Goal: Transaction & Acquisition: Purchase product/service

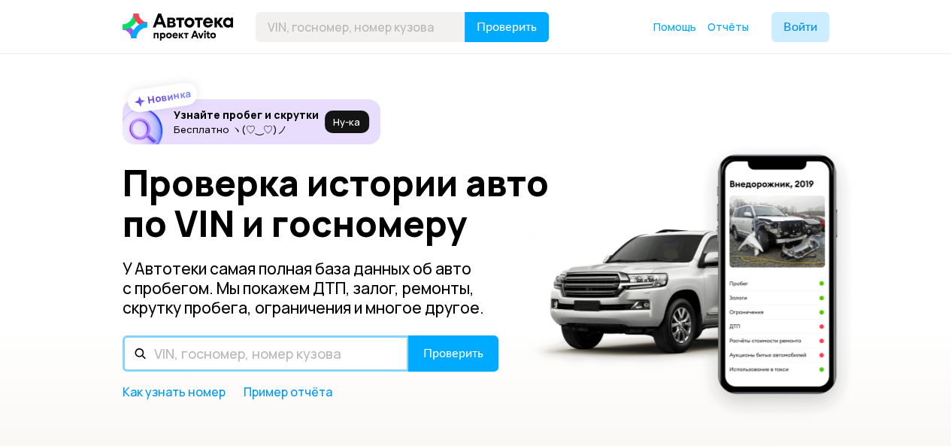
click at [187, 353] on input "text" at bounding box center [266, 353] width 287 height 36
paste input "Х498МВ799"
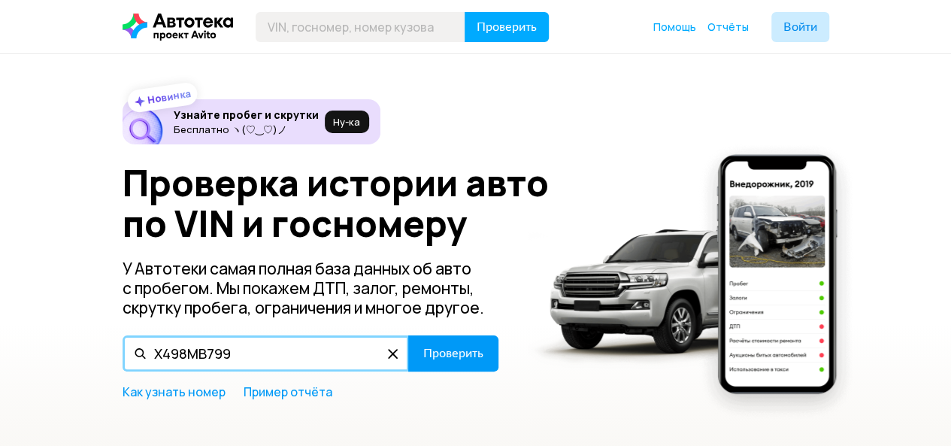
type input "Х498МВ799"
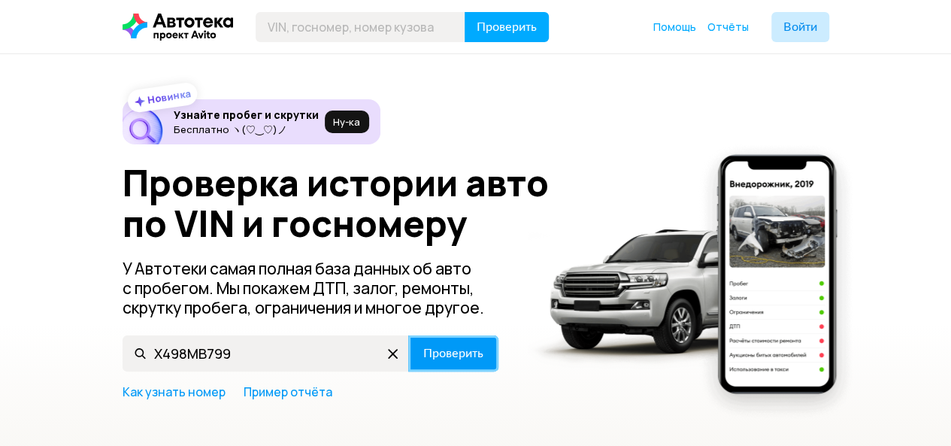
click at [440, 350] on span "Проверить" at bounding box center [453, 353] width 60 height 12
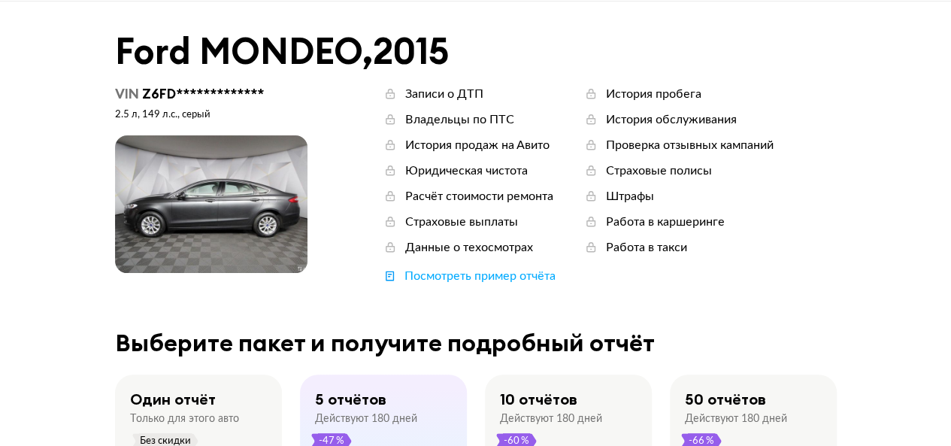
scroll to position [51, 0]
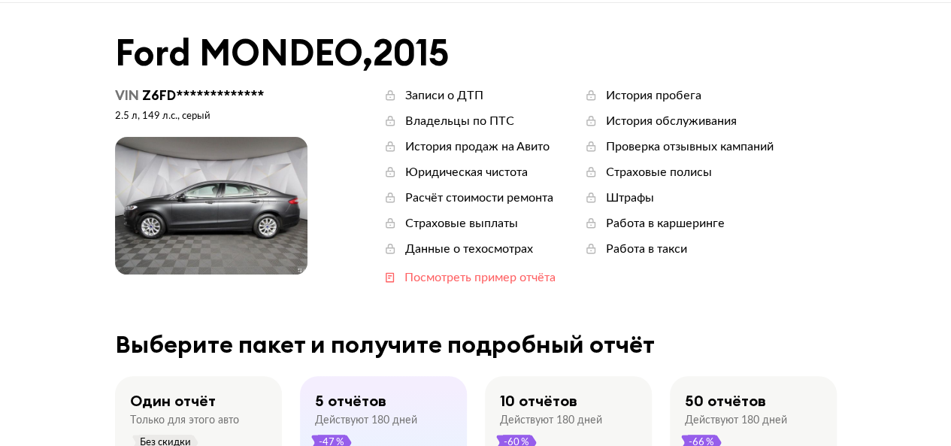
click at [463, 275] on div "Посмотреть пример отчёта" at bounding box center [480, 277] width 151 height 17
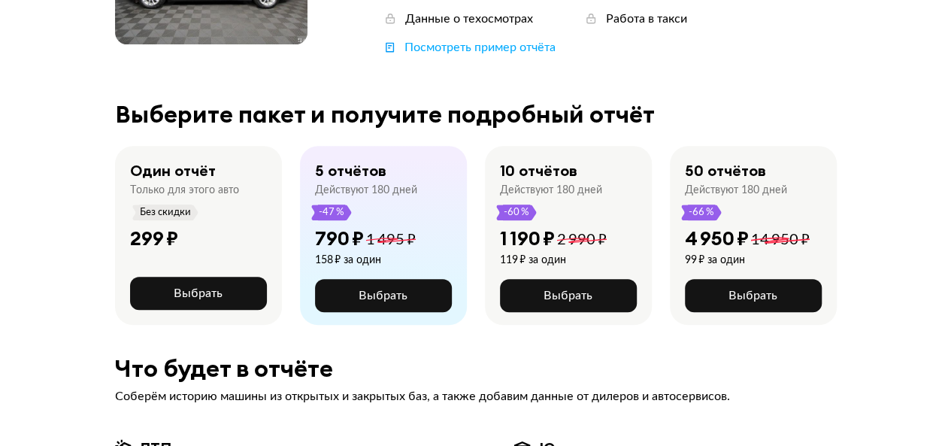
scroll to position [282, 0]
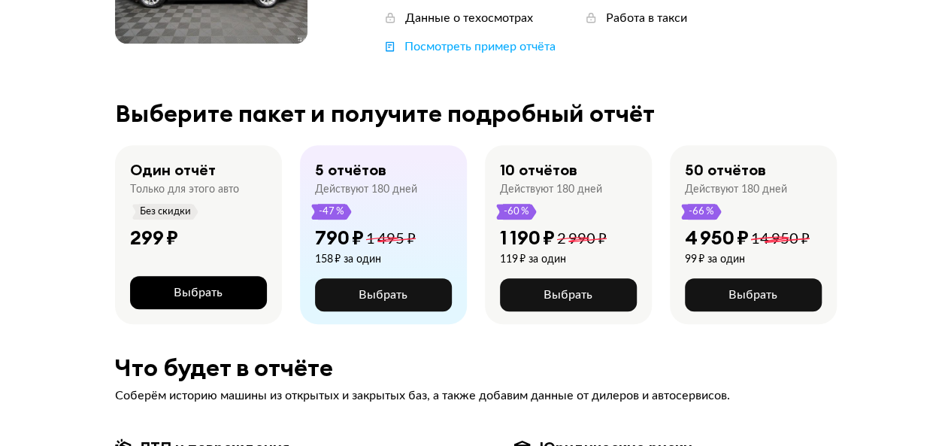
click at [190, 291] on span "Выбрать" at bounding box center [198, 293] width 49 height 12
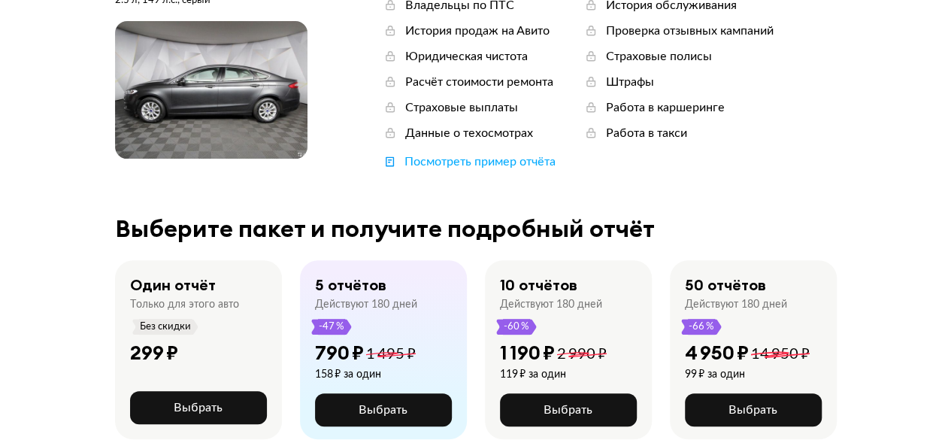
scroll to position [191, 0]
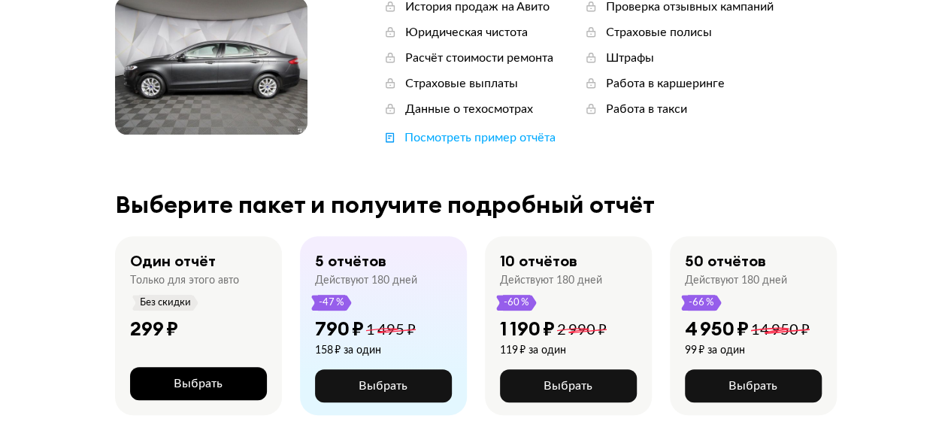
click at [194, 378] on span "Выбрать" at bounding box center [198, 384] width 49 height 12
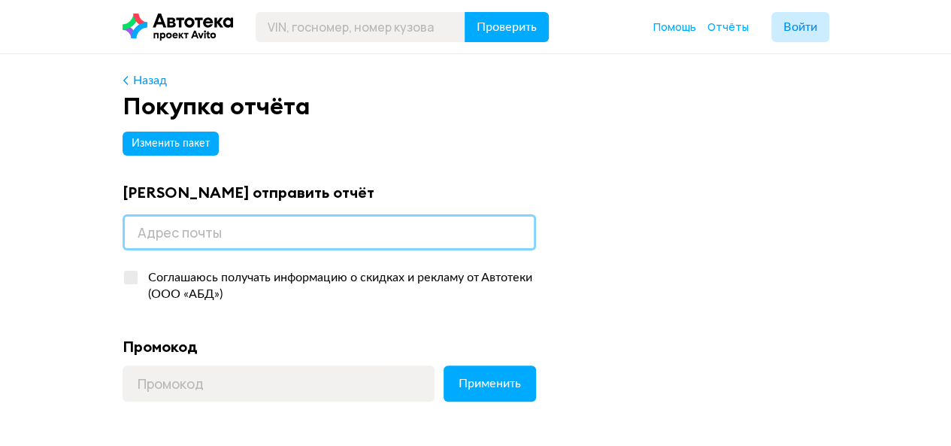
click at [206, 237] on input "email" at bounding box center [330, 232] width 414 height 36
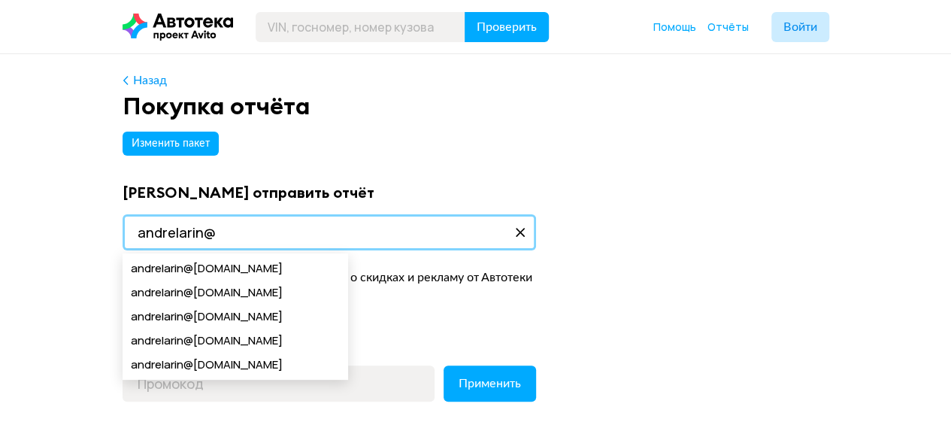
click at [224, 229] on input "andrelarin@" at bounding box center [330, 232] width 414 height 36
click at [234, 231] on input "andrelarin@" at bounding box center [330, 232] width 414 height 36
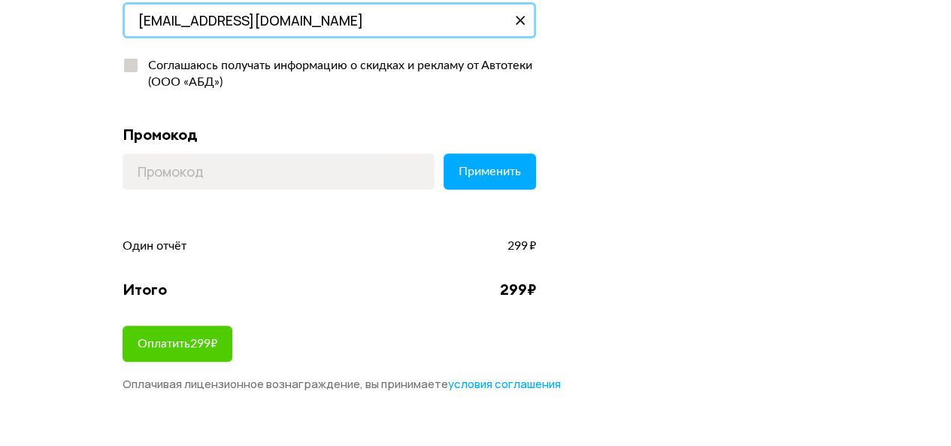
scroll to position [213, 0]
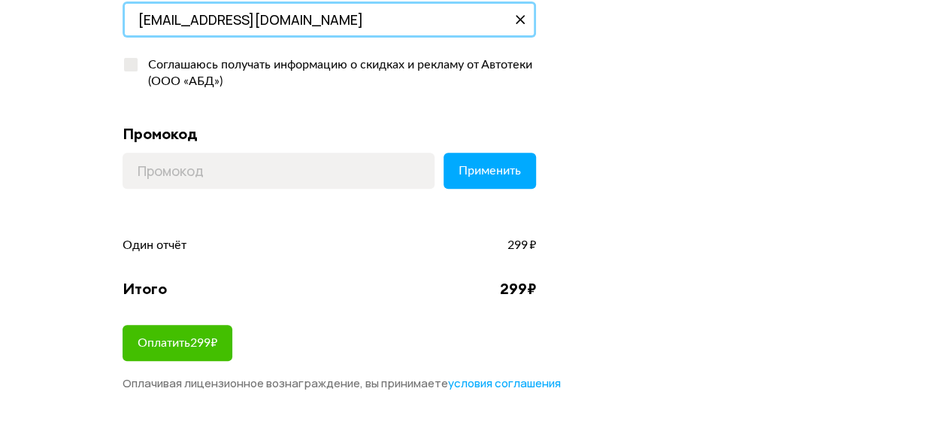
type input "andrelarin@yandex.ru"
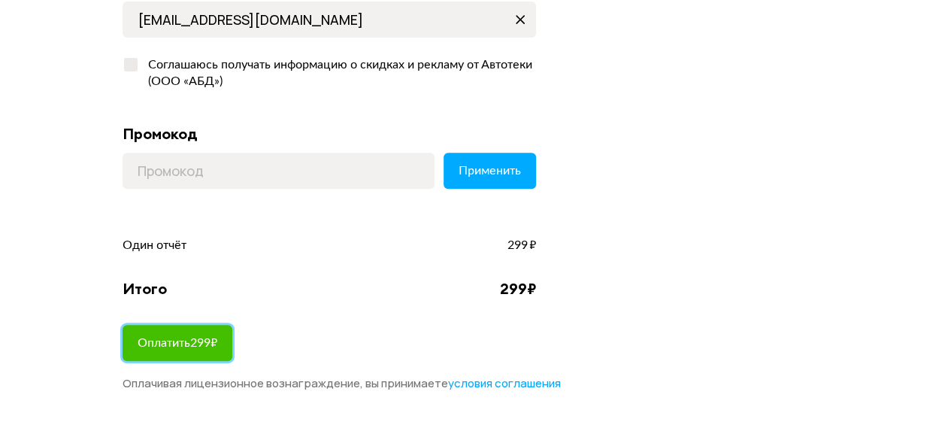
click at [155, 340] on span "Оплатить 299 ₽" at bounding box center [178, 343] width 80 height 12
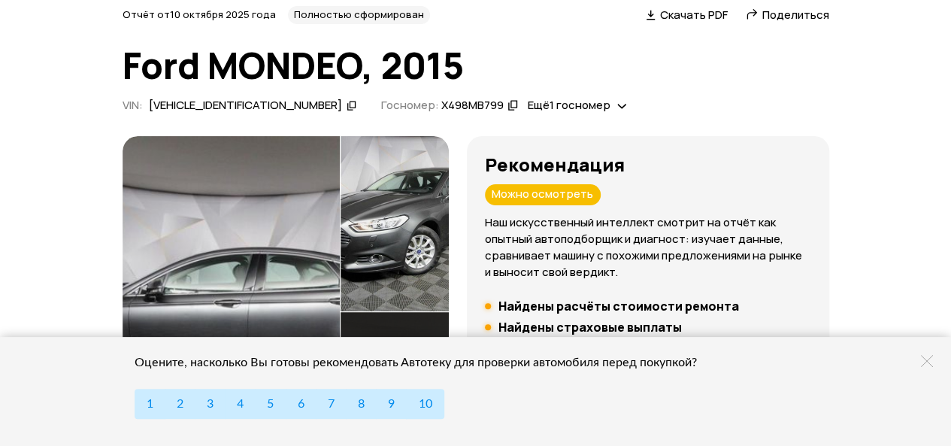
scroll to position [68, 0]
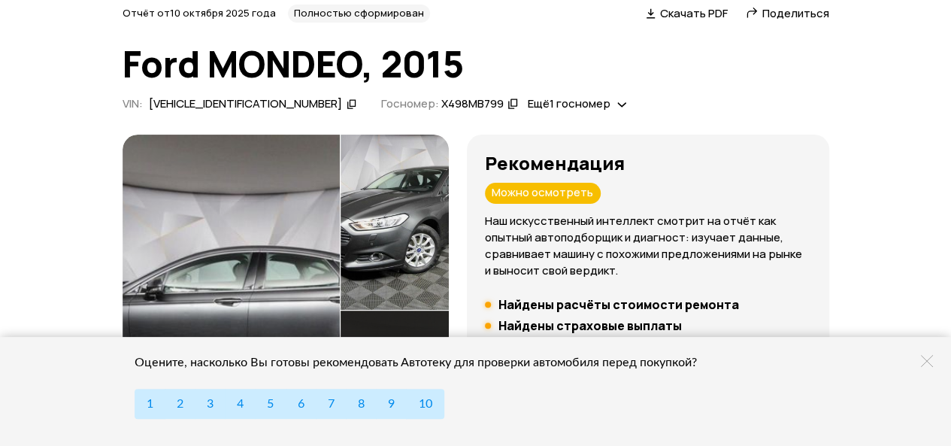
click at [928, 360] on icon at bounding box center [927, 361] width 12 height 12
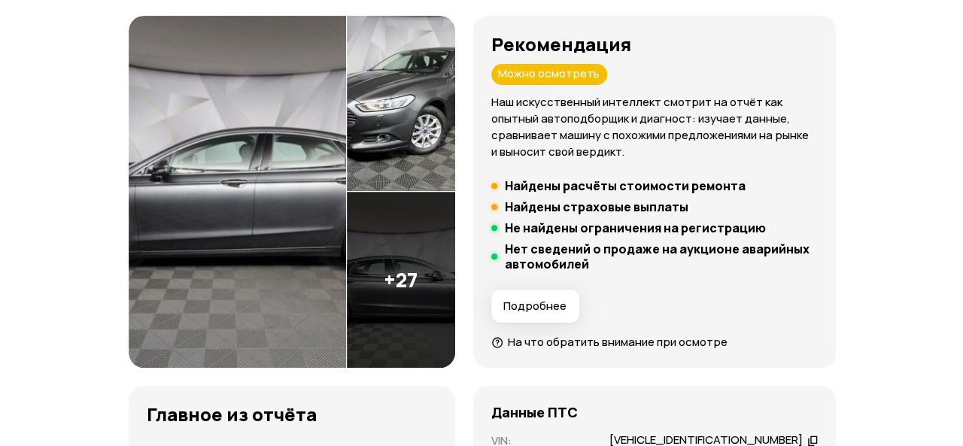
scroll to position [206, 0]
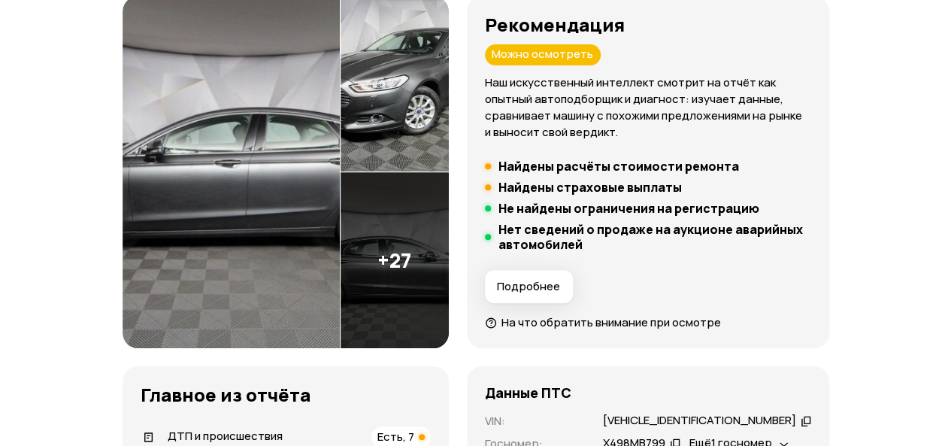
click at [544, 284] on span "Подробнее" at bounding box center [528, 286] width 63 height 15
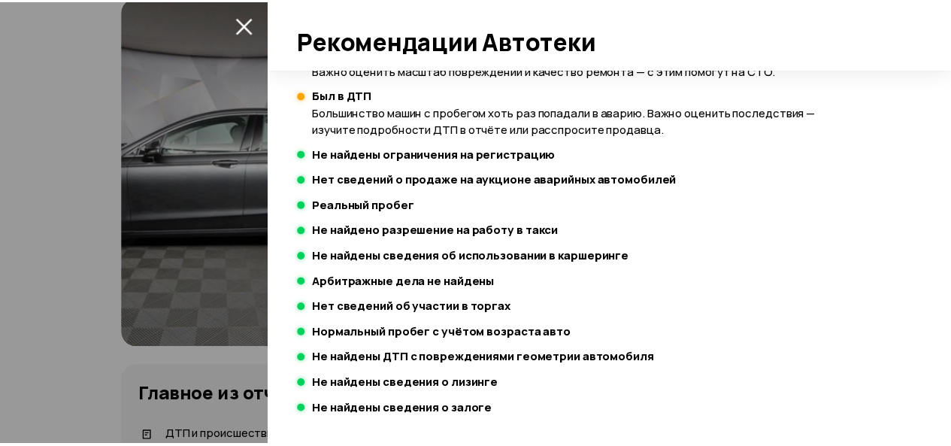
scroll to position [375, 0]
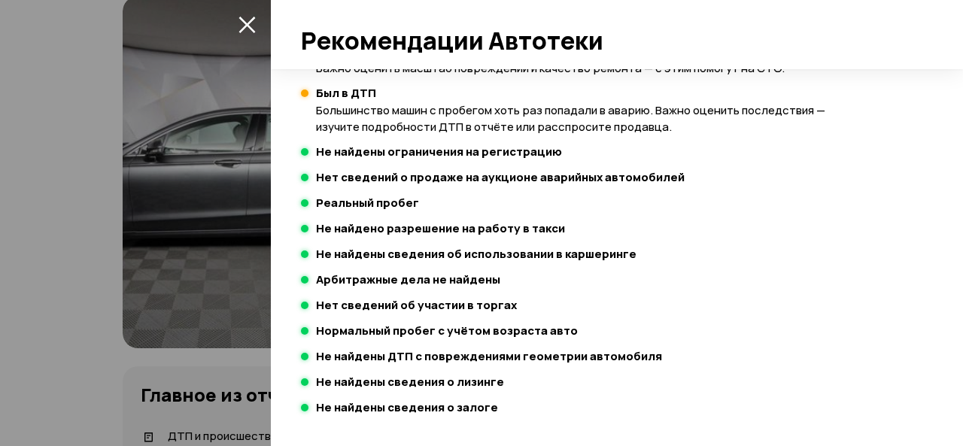
click at [246, 25] on icon "закрыть" at bounding box center [246, 25] width 17 height 17
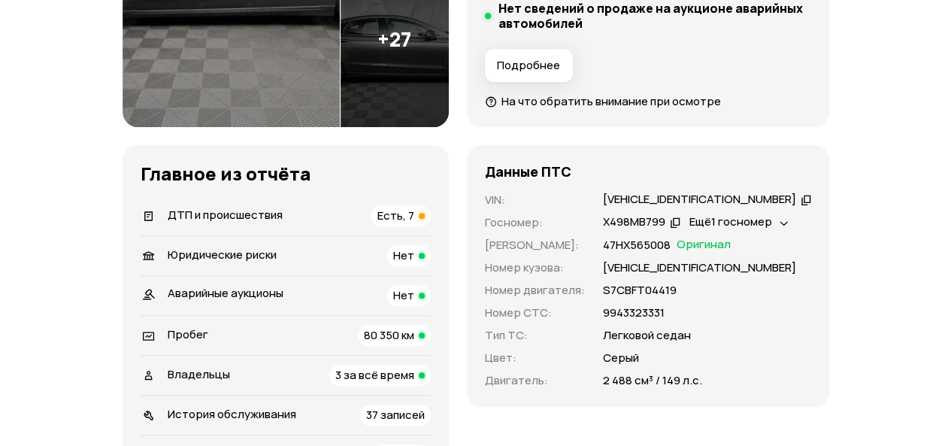
scroll to position [439, 0]
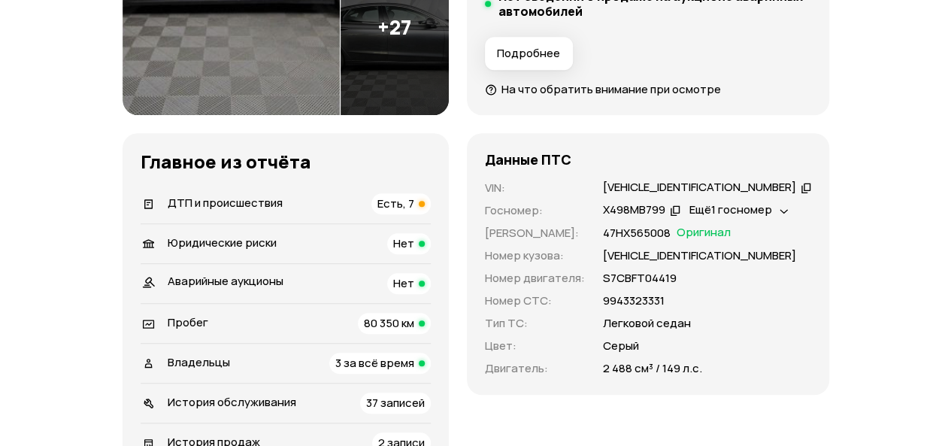
click at [414, 201] on span "Есть, 7" at bounding box center [396, 204] width 37 height 16
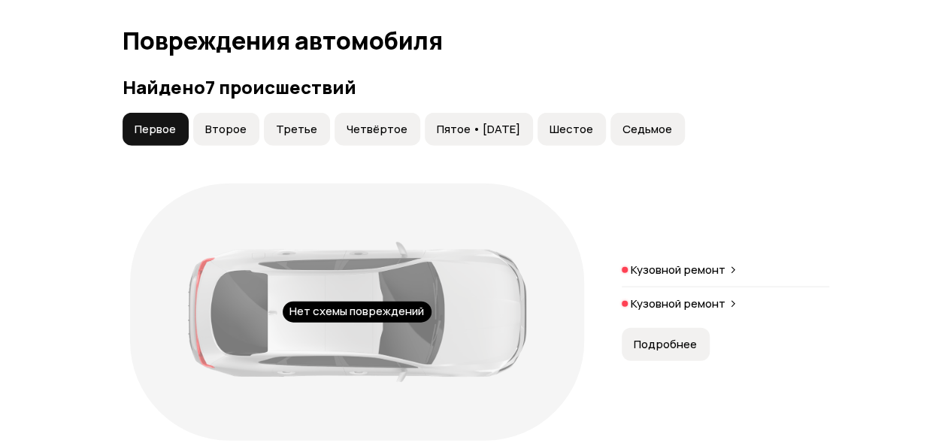
scroll to position [1698, 0]
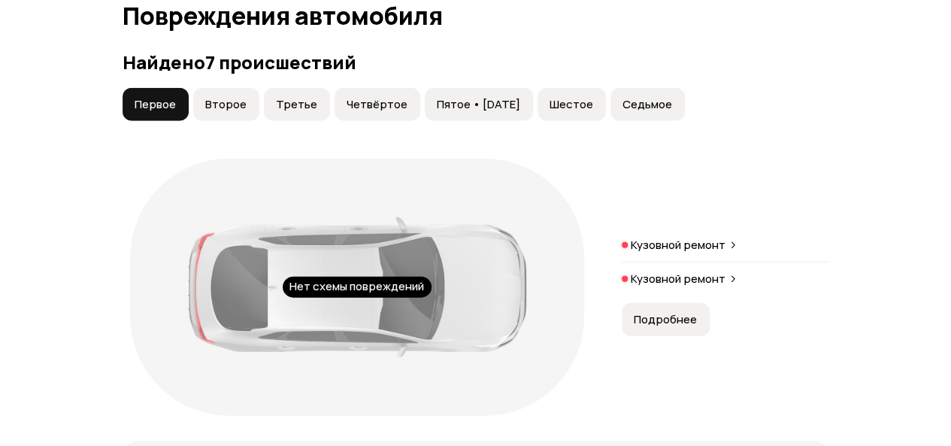
click at [221, 108] on span "Второе" at bounding box center [225, 104] width 41 height 15
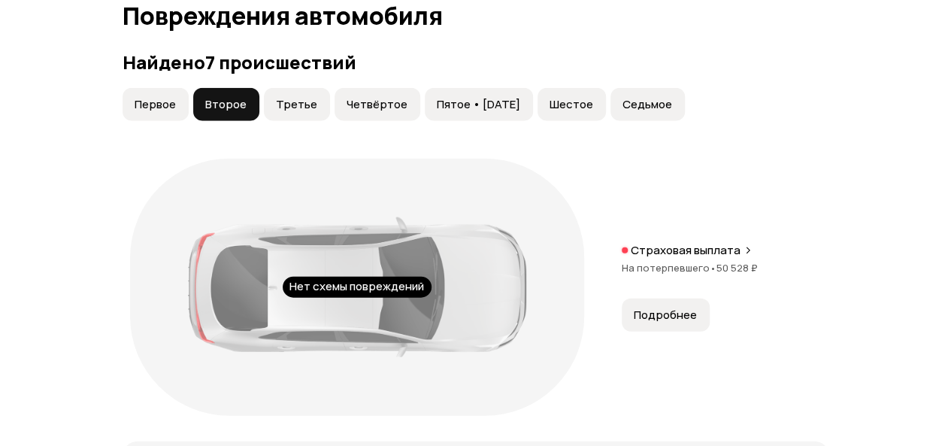
click at [287, 105] on span "Третье" at bounding box center [296, 104] width 41 height 15
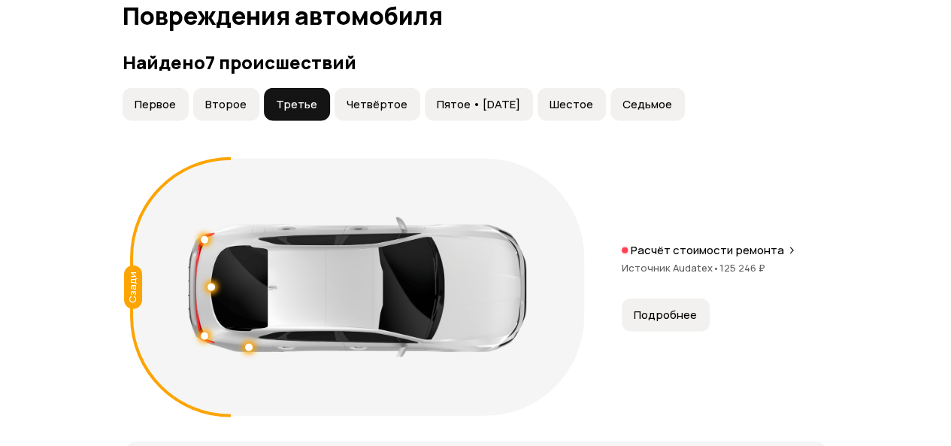
click at [367, 97] on span "Четвёртое" at bounding box center [377, 104] width 61 height 15
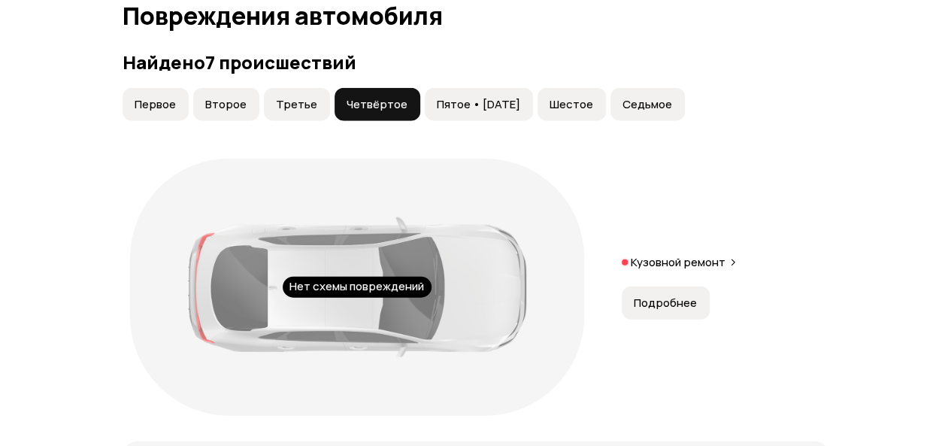
click at [477, 97] on span "Пятое • [DATE]" at bounding box center [478, 104] width 83 height 15
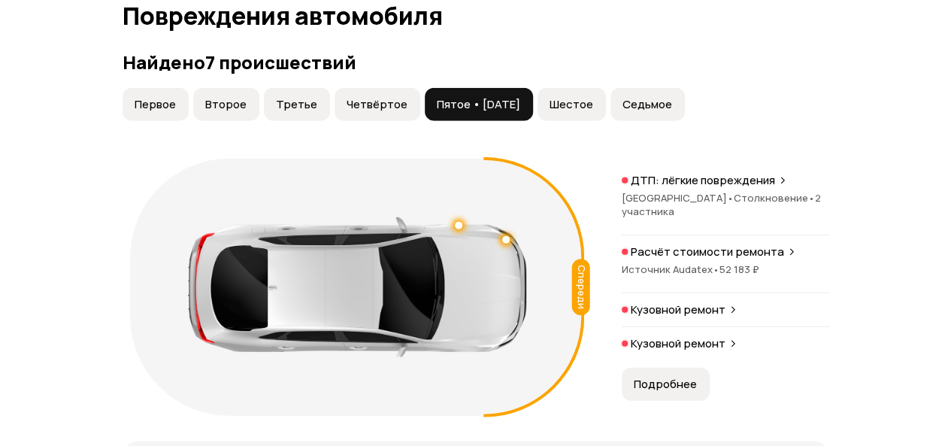
click at [573, 97] on span "Шестое" at bounding box center [572, 104] width 44 height 15
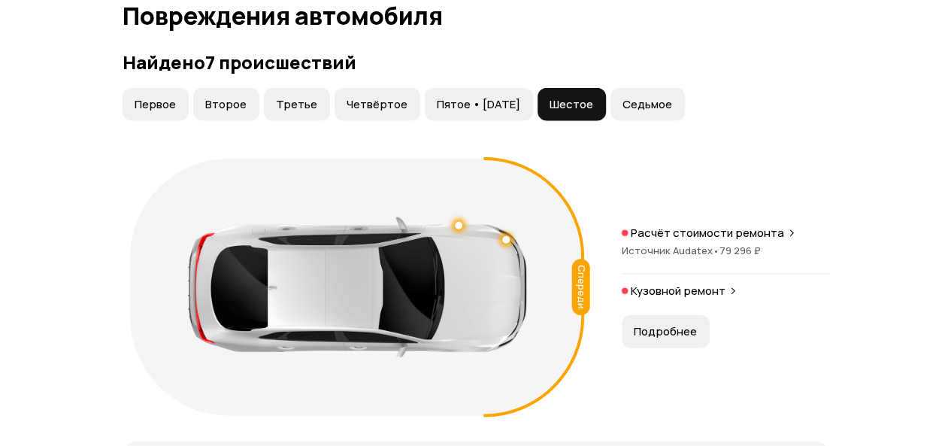
click at [669, 97] on span "Седьмое" at bounding box center [648, 104] width 50 height 15
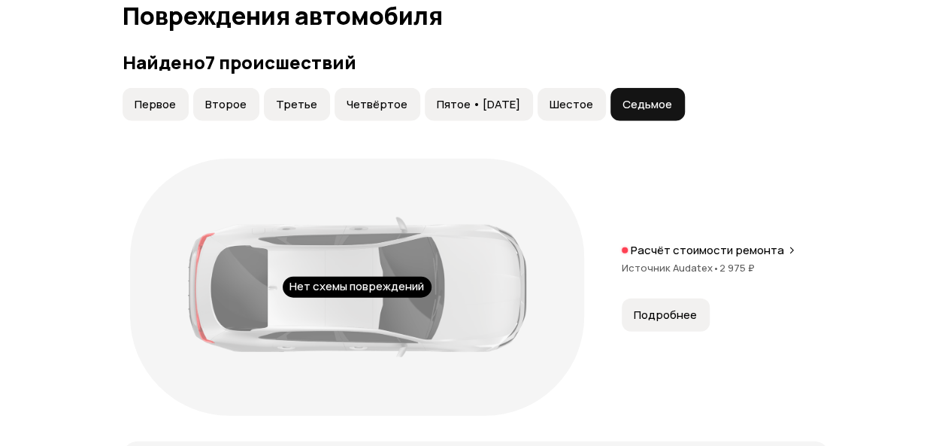
click at [578, 101] on span "Шестое" at bounding box center [572, 104] width 44 height 15
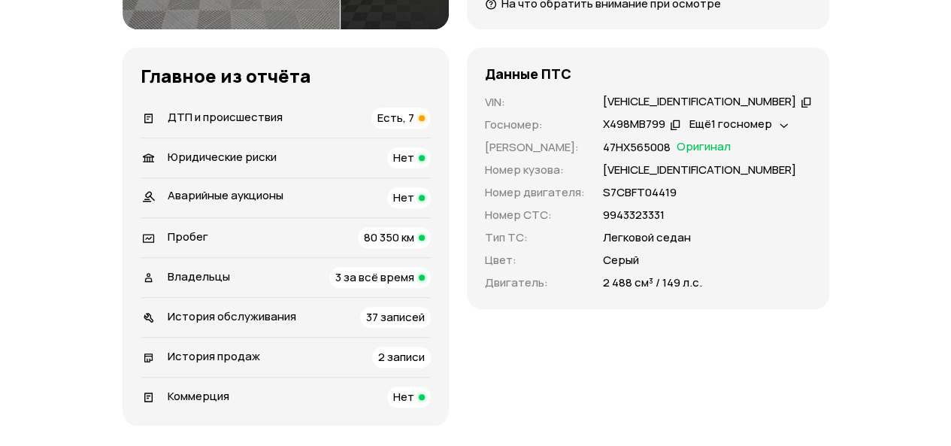
scroll to position [522, 0]
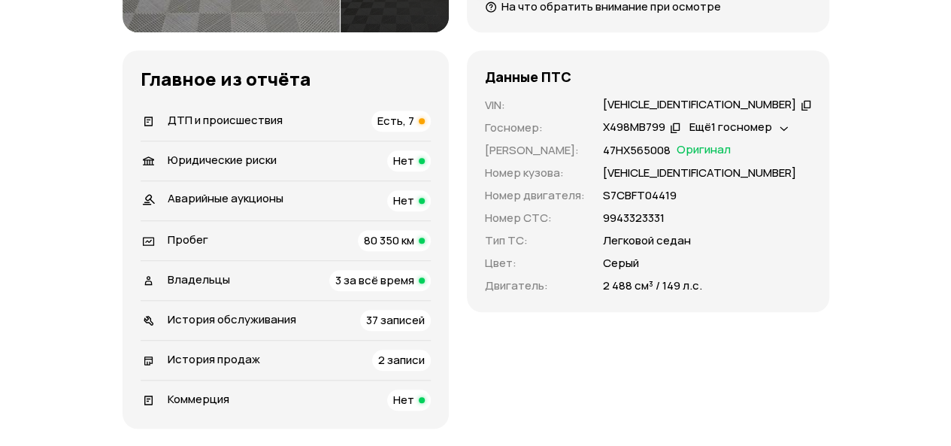
click at [789, 125] on icon at bounding box center [784, 127] width 9 height 15
click at [755, 225] on div "9943323331" at bounding box center [707, 218] width 208 height 17
click at [680, 384] on div "Данные ПТС VIN : [VEHICLE_IDENTIFICATION_NUMBER]   Госномер : Х498МВ799   Ещё 1…" at bounding box center [648, 239] width 363 height 378
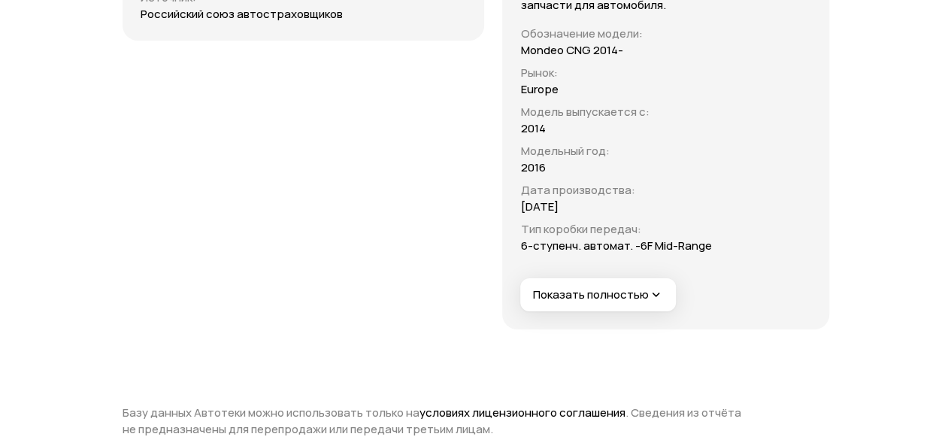
scroll to position [5482, 0]
click at [613, 302] on span "Показать полностью" at bounding box center [597, 295] width 131 height 16
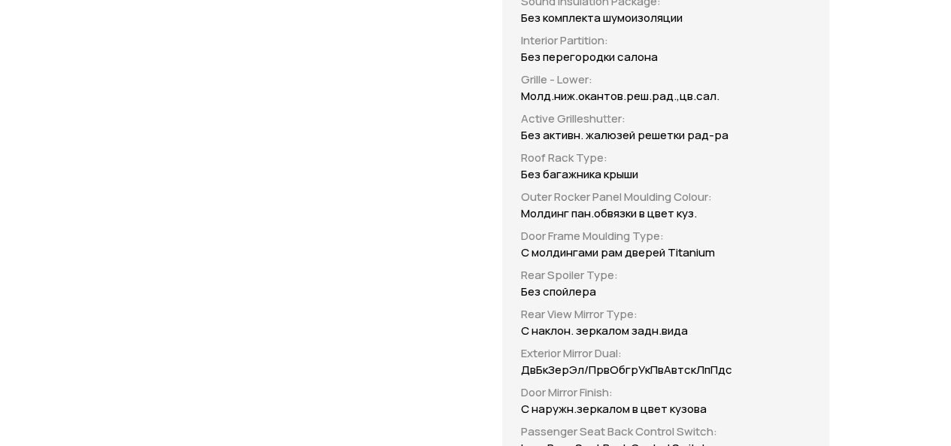
scroll to position [8294, 0]
